Goal: Information Seeking & Learning: Learn about a topic

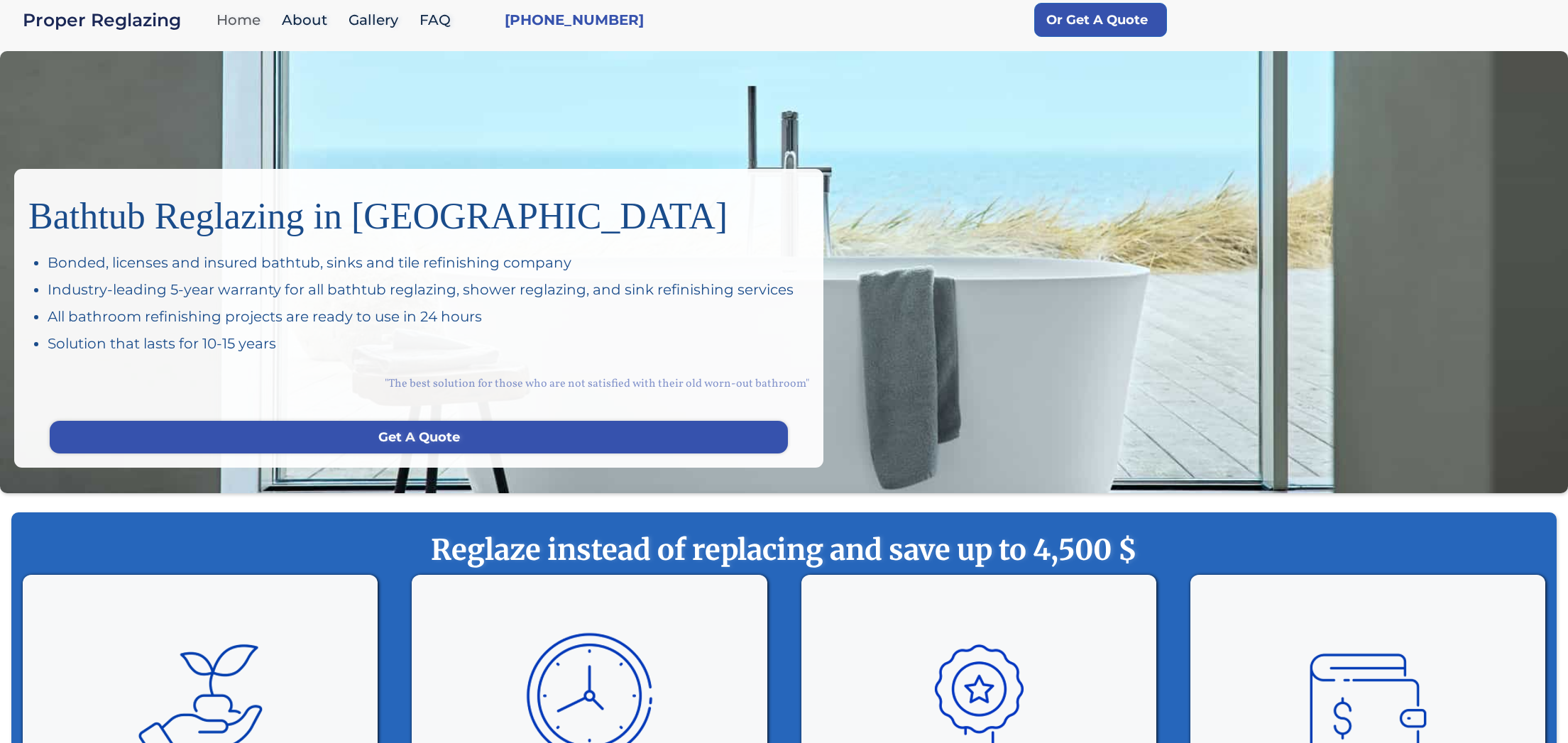
click at [241, 25] on link "Home" at bounding box center [242, 20] width 66 height 31
click at [428, 19] on link "FAQ" at bounding box center [439, 20] width 53 height 31
